Goal: Task Accomplishment & Management: Manage account settings

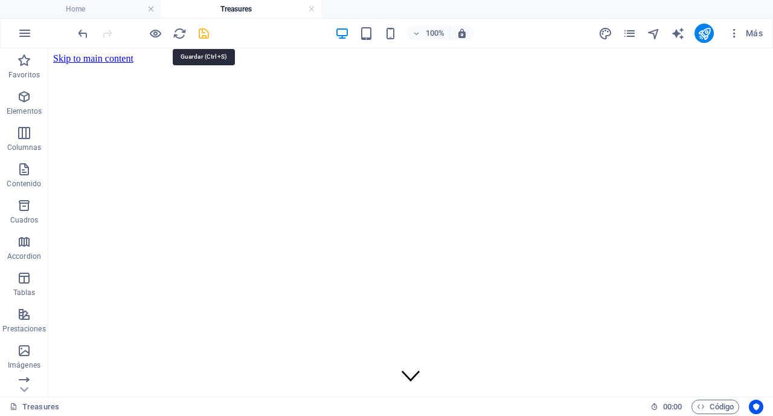
click at [201, 36] on icon "save" at bounding box center [204, 34] width 14 height 14
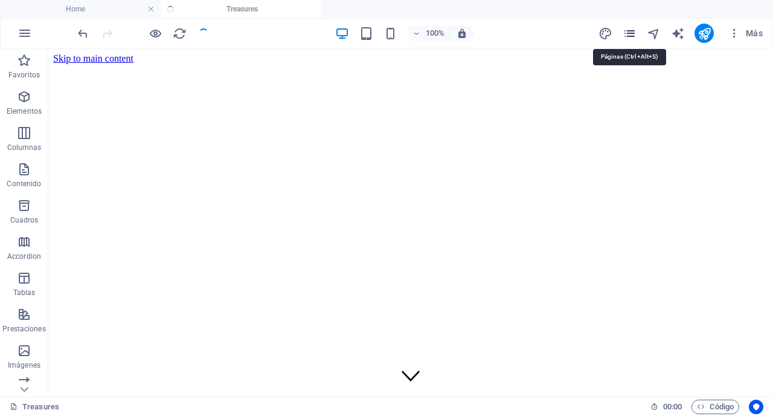
click at [629, 34] on icon "pages" at bounding box center [630, 34] width 14 height 14
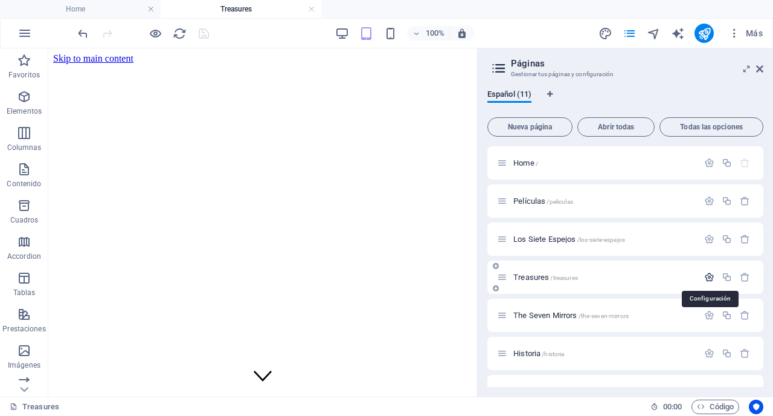
click at [710, 278] on icon "button" at bounding box center [709, 277] width 10 height 10
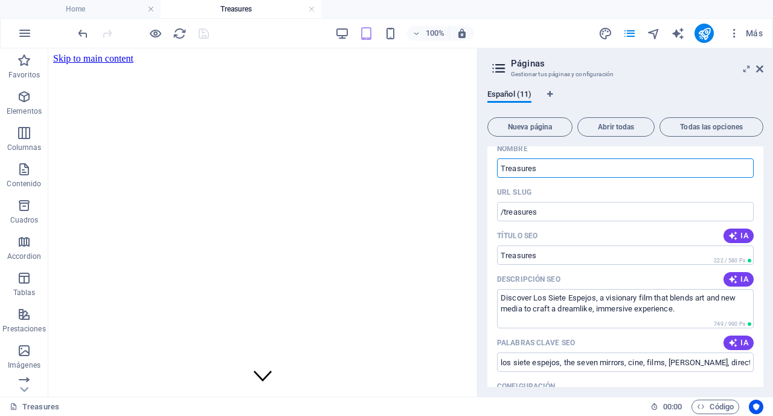
scroll to position [170, 0]
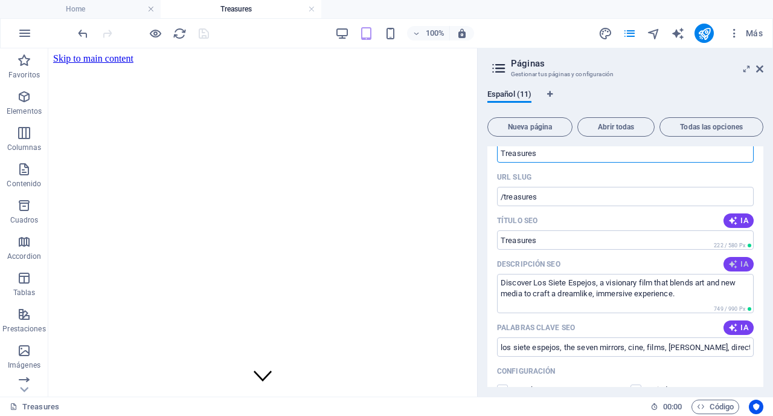
click at [743, 259] on span "IA" at bounding box center [738, 264] width 21 height 10
type textarea "Descubre Treasures, un documental que transforma objetos reciclados en historia…"
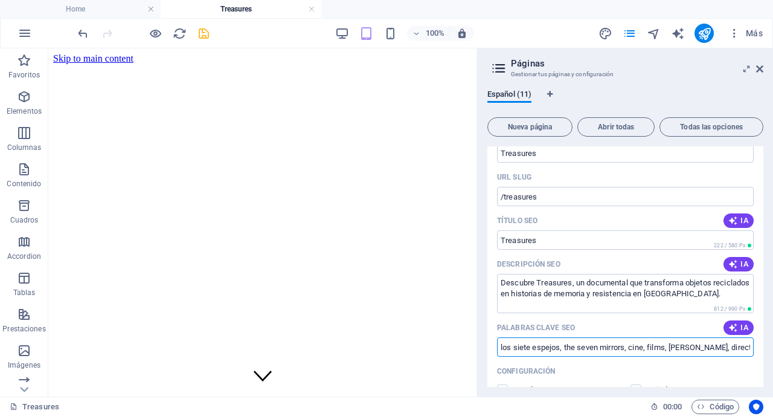
click at [501, 347] on input "los siete espejos, the seven mirrors, cine, films, [PERSON_NAME], directora, on…" at bounding box center [625, 346] width 257 height 19
type input "Treasures, Tesoros, los siete espejos, the seven mirrors, cine, films, [PERSON_…"
click at [572, 370] on div "Configuración" at bounding box center [625, 370] width 257 height 19
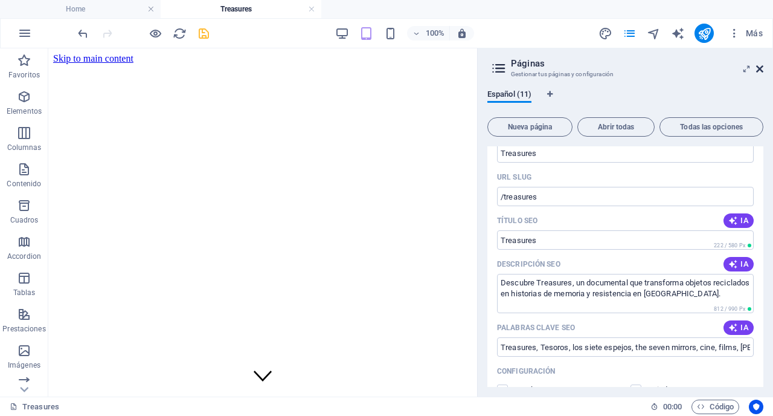
click at [761, 68] on icon at bounding box center [759, 69] width 7 height 10
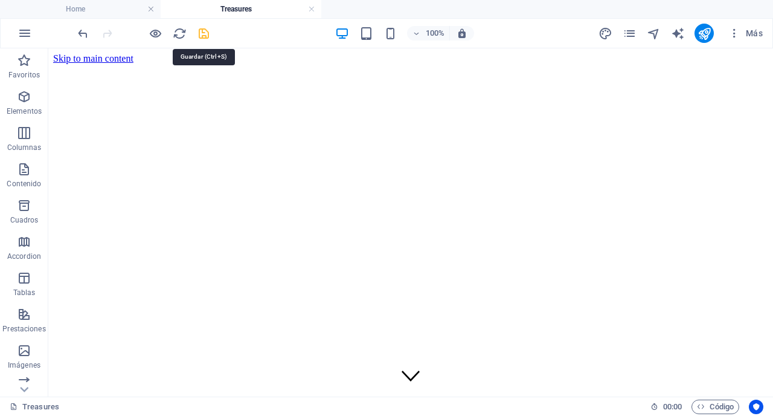
click at [198, 33] on icon "save" at bounding box center [204, 34] width 14 height 14
click at [703, 36] on icon "publish" at bounding box center [705, 34] width 14 height 14
